Goal: Information Seeking & Learning: Learn about a topic

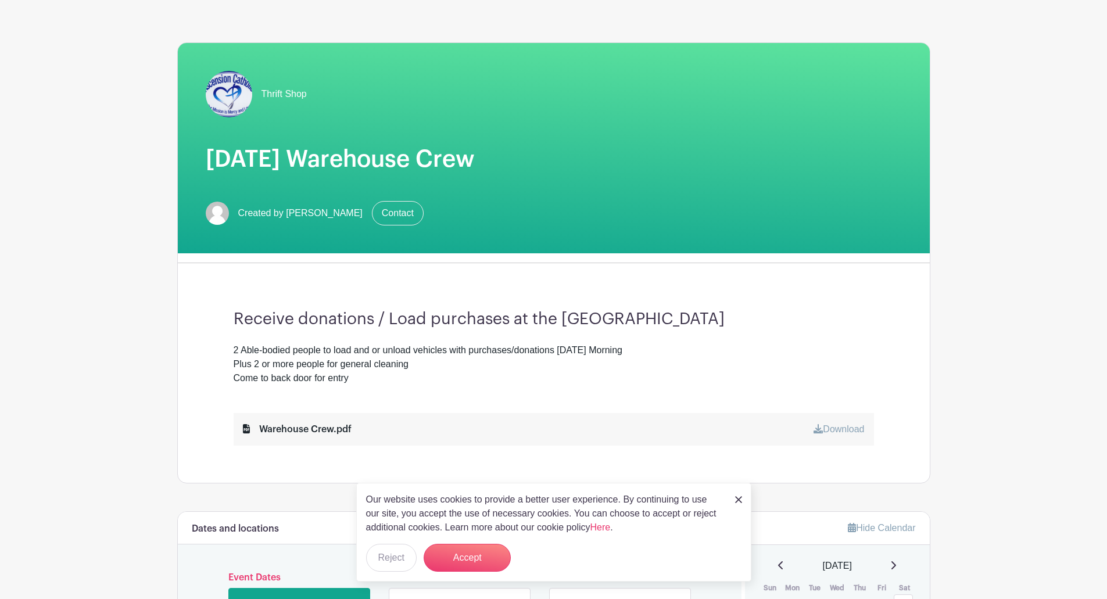
scroll to position [116, 0]
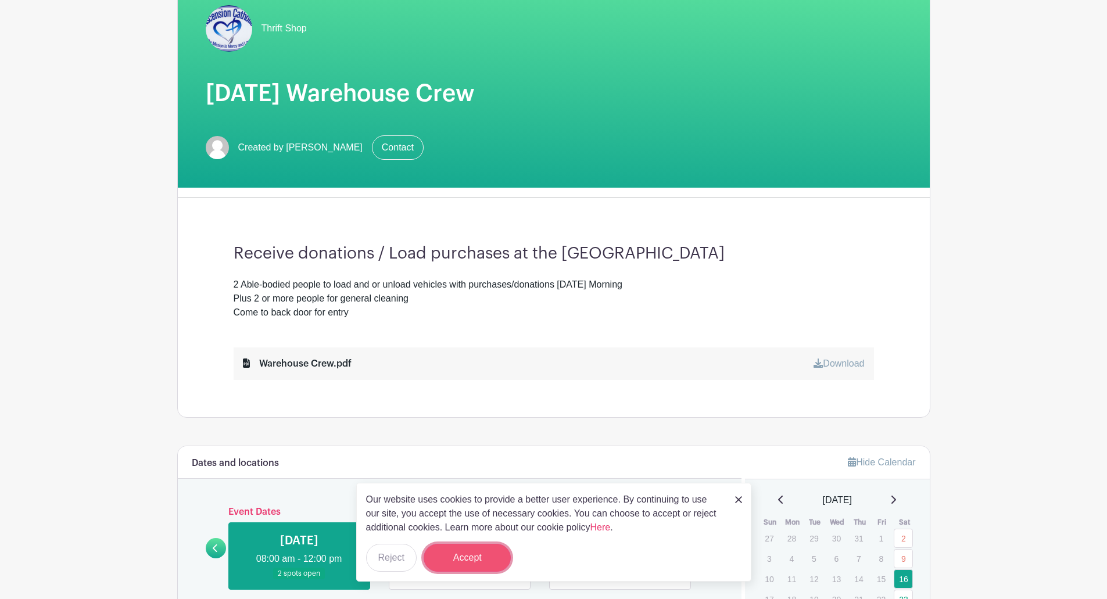
click at [470, 559] on button "Accept" at bounding box center [467, 558] width 87 height 28
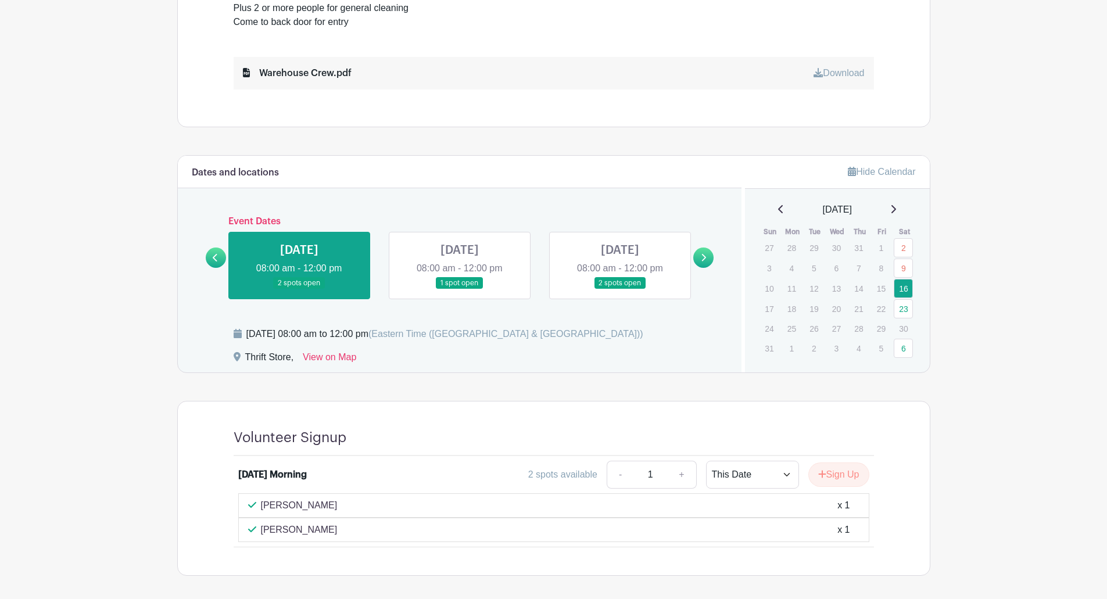
scroll to position [456, 0]
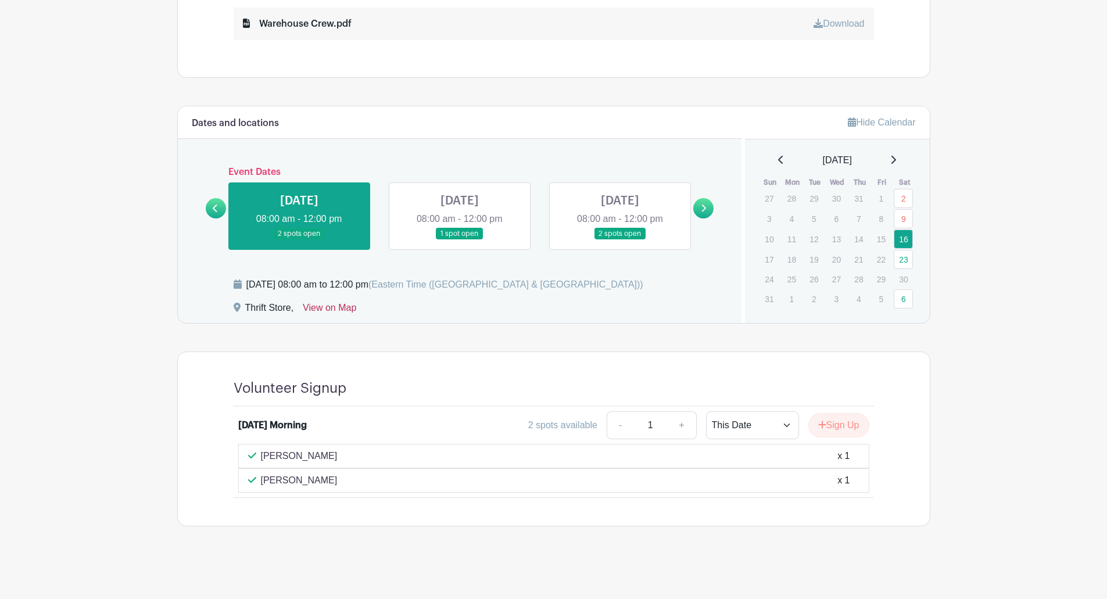
click at [335, 307] on link "View on Map" at bounding box center [329, 310] width 53 height 19
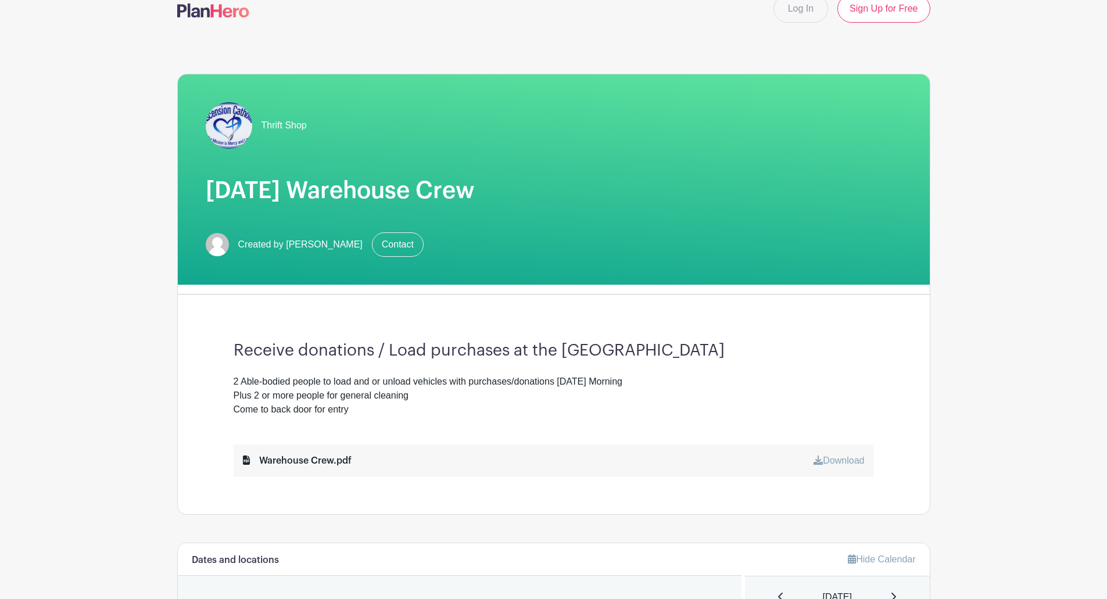
scroll to position [0, 0]
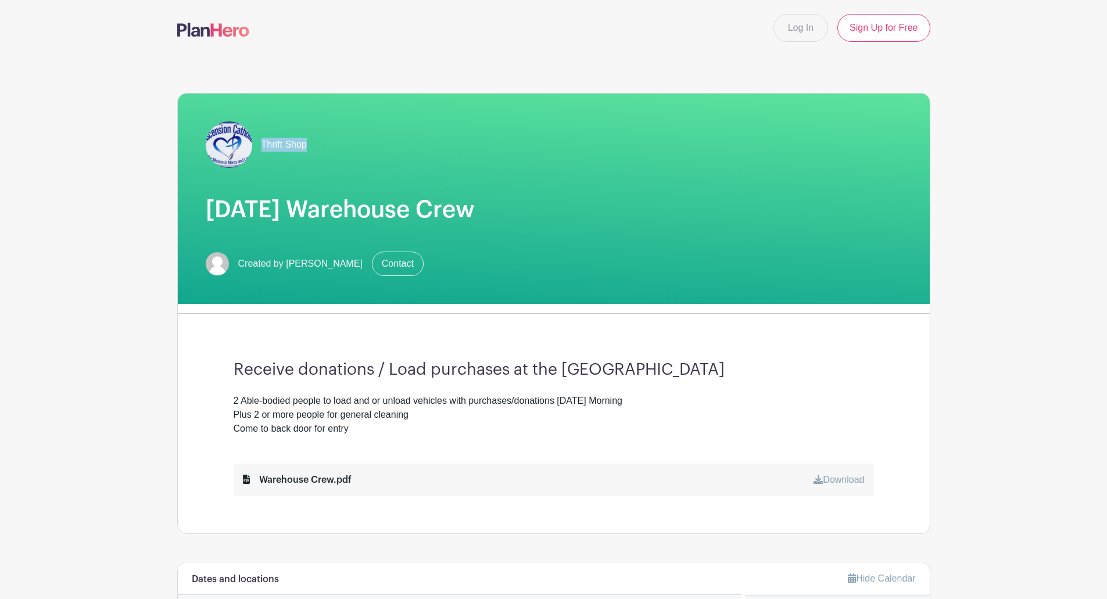
drag, startPoint x: 314, startPoint y: 145, endPoint x: 263, endPoint y: 149, distance: 51.4
click at [263, 149] on div "Thrift Shop" at bounding box center [554, 144] width 696 height 46
copy span "Thrift Shop"
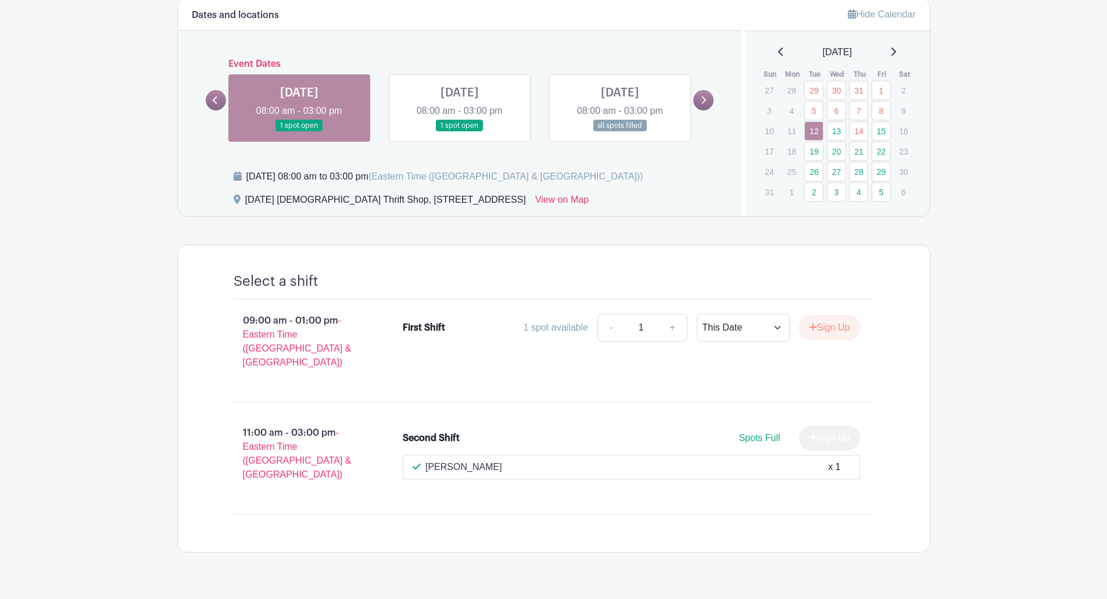
scroll to position [537, 0]
